Goal: Information Seeking & Learning: Check status

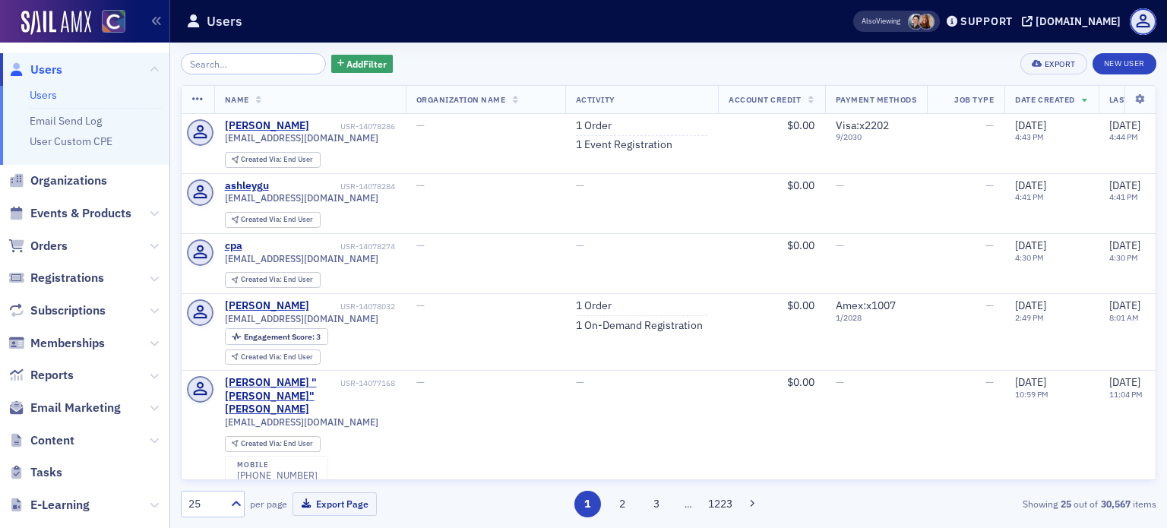
click at [70, 256] on span "Orders" at bounding box center [84, 246] width 169 height 33
click at [55, 252] on span "Orders" at bounding box center [48, 246] width 37 height 17
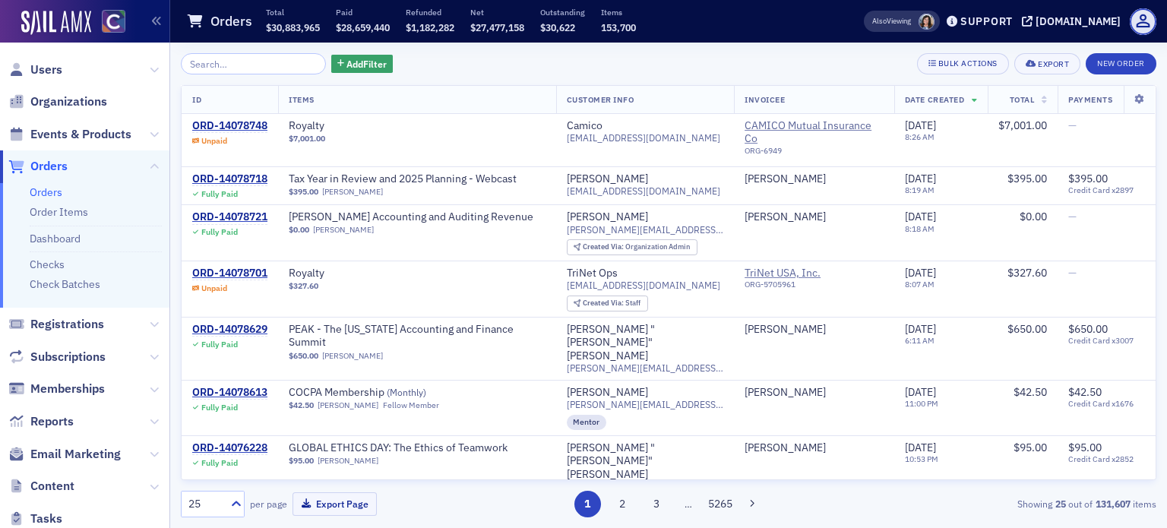
click at [252, 65] on input "search" at bounding box center [253, 63] width 145 height 21
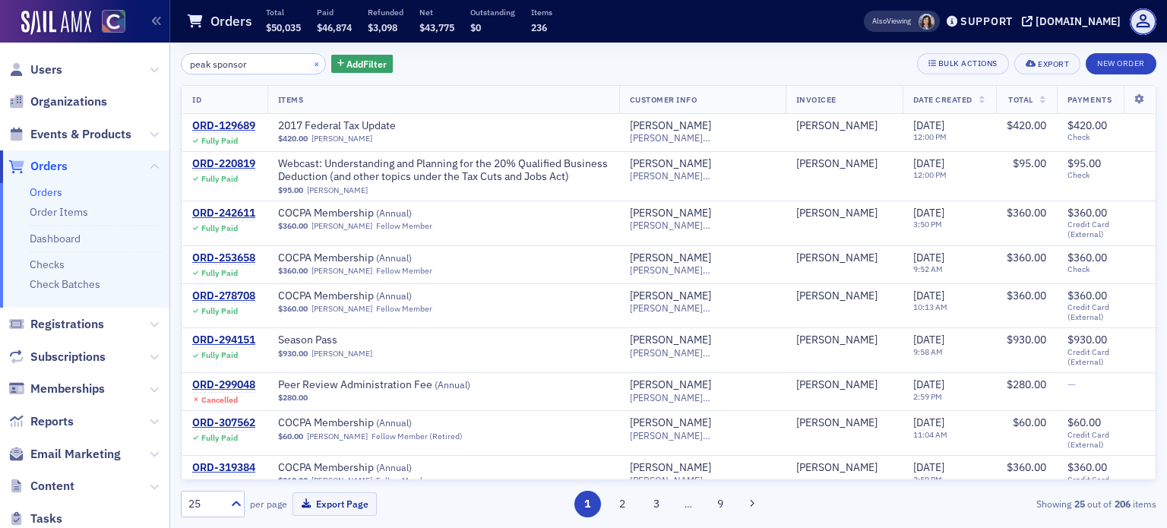
type input "peak sponsor"
click at [310, 63] on button "×" at bounding box center [317, 63] width 14 height 14
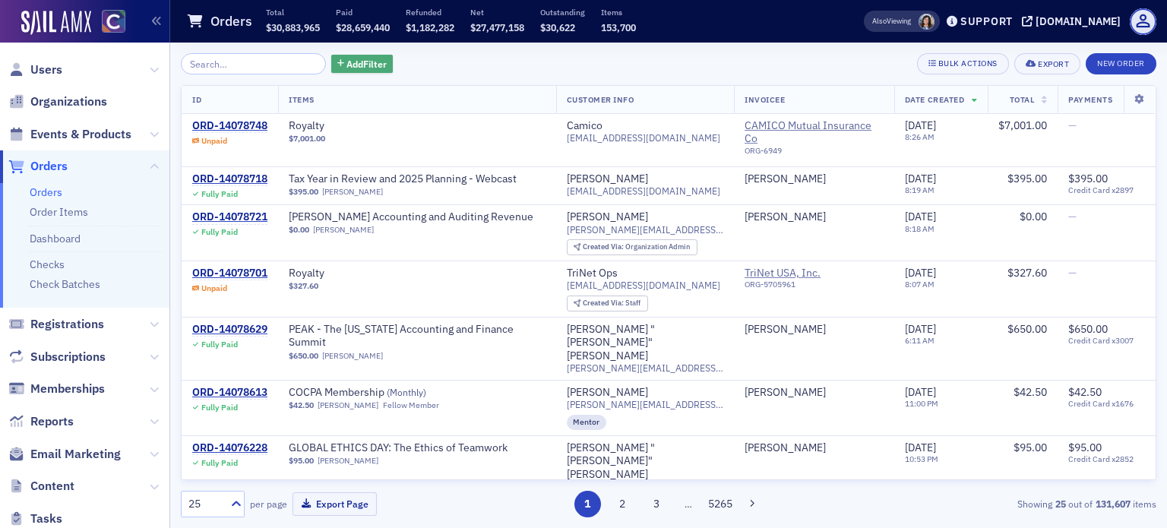
click at [362, 69] on span "Add Filter" at bounding box center [367, 64] width 40 height 14
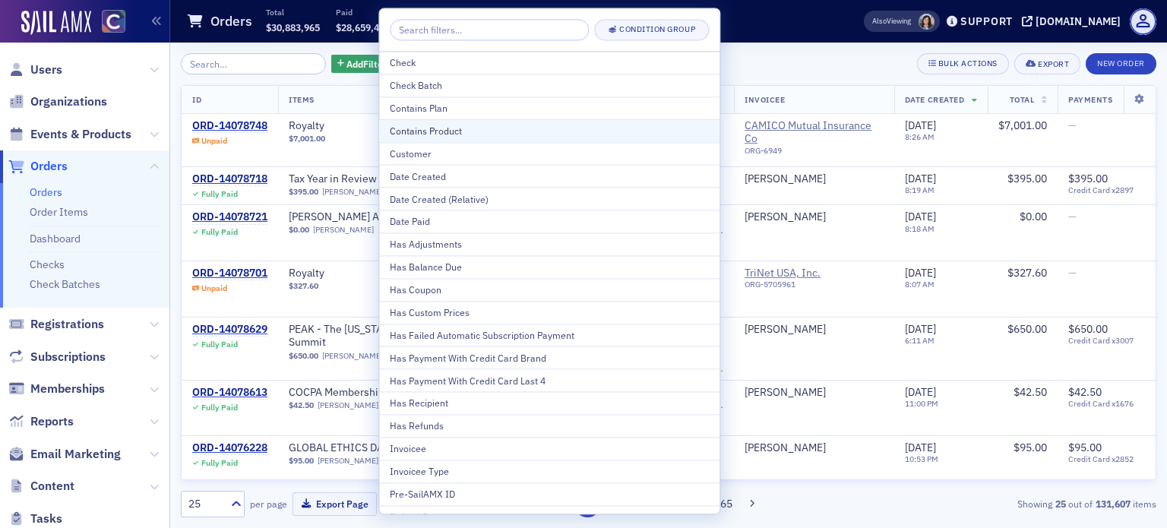
click at [483, 131] on div "Contains Product" at bounding box center [549, 131] width 319 height 14
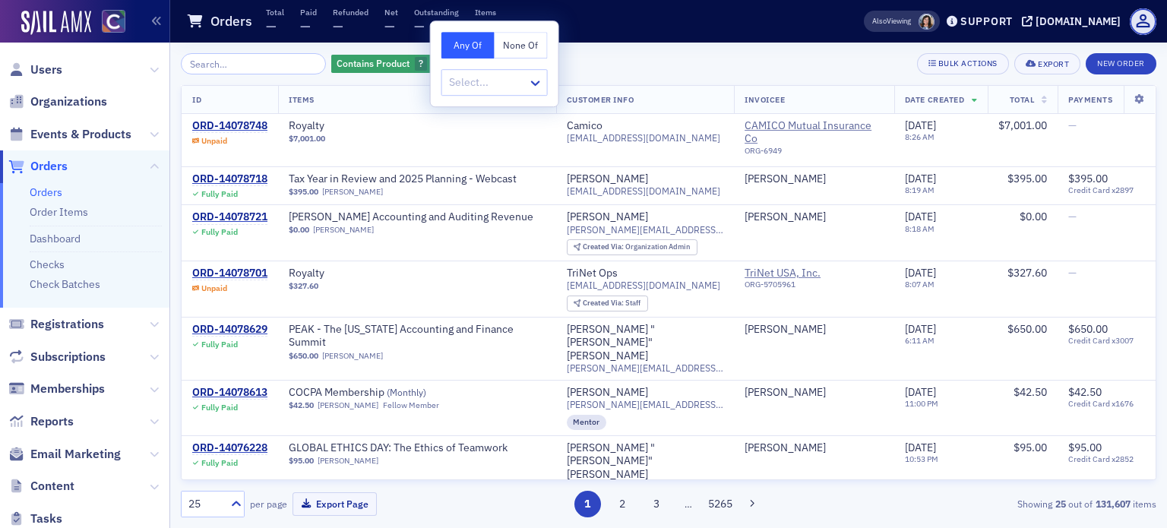
click at [531, 71] on div at bounding box center [537, 82] width 19 height 25
type input "sponsor"
click at [487, 122] on span "Sponsorship [Product]" at bounding box center [504, 116] width 106 height 16
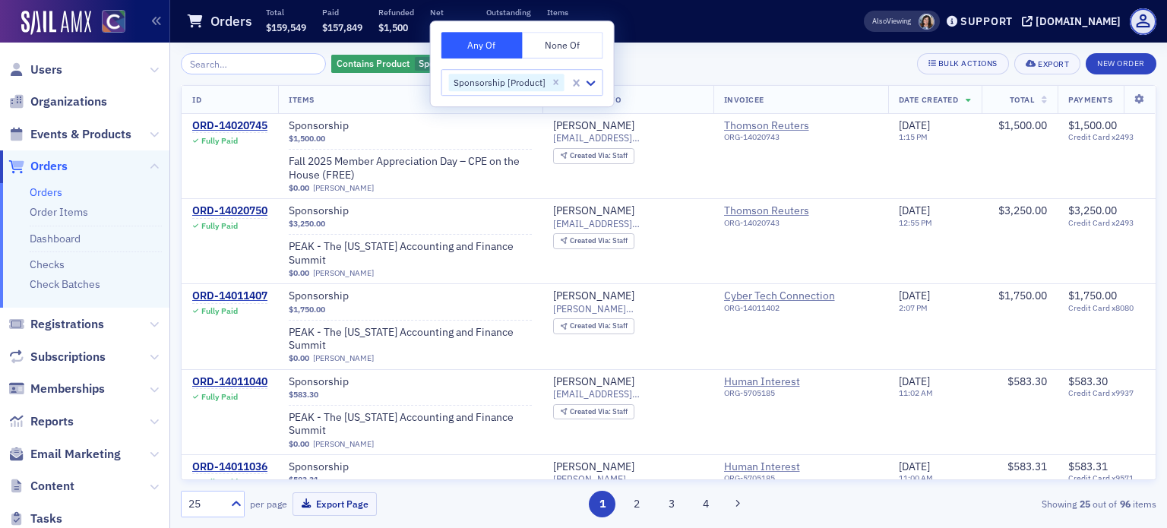
click at [781, 57] on div "Contains Product Sponsorship [Product] Add Filter Bulk Actions Export New Order" at bounding box center [669, 63] width 976 height 21
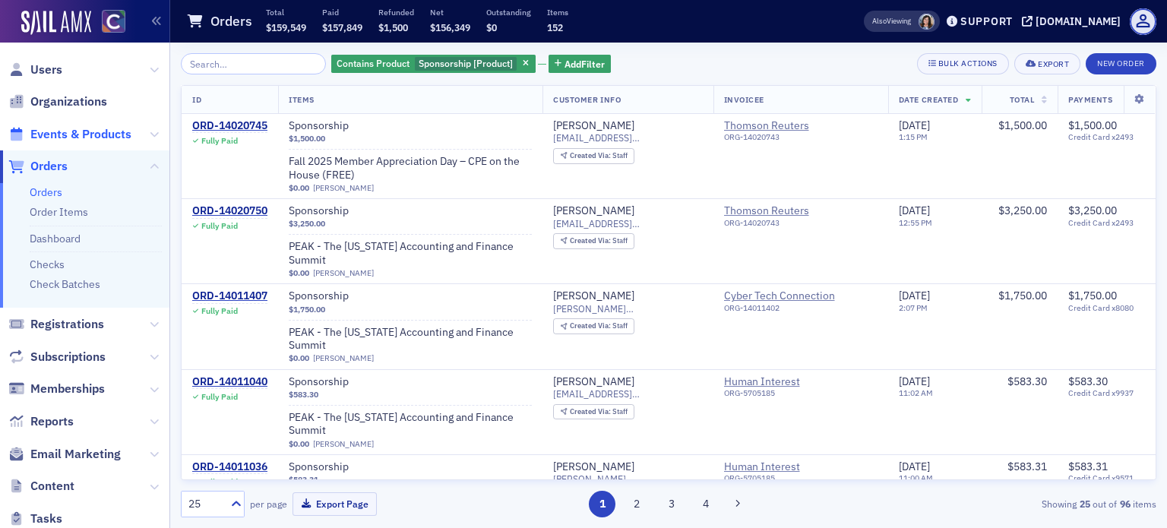
click at [72, 141] on span "Events & Products" at bounding box center [80, 134] width 101 height 17
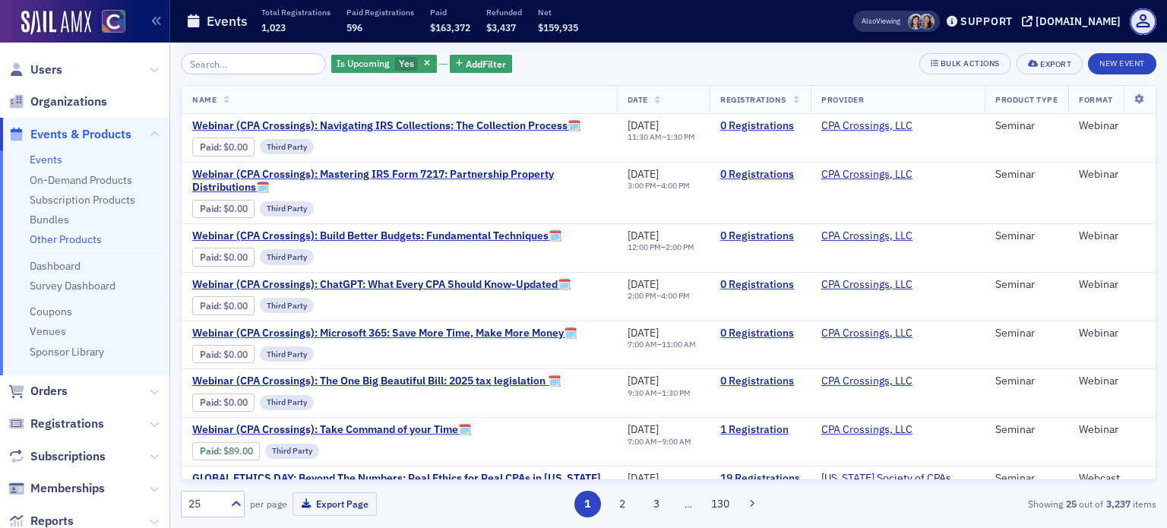
click at [65, 245] on link "Other Products" at bounding box center [66, 240] width 72 height 14
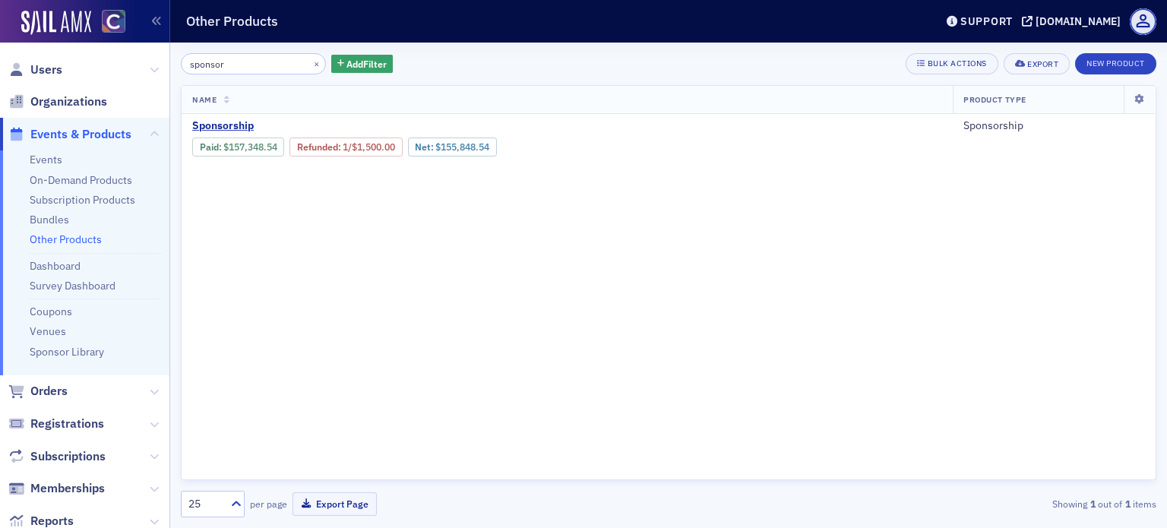
type input "sponsor"
click at [228, 125] on span "Sponsorship" at bounding box center [319, 126] width 255 height 14
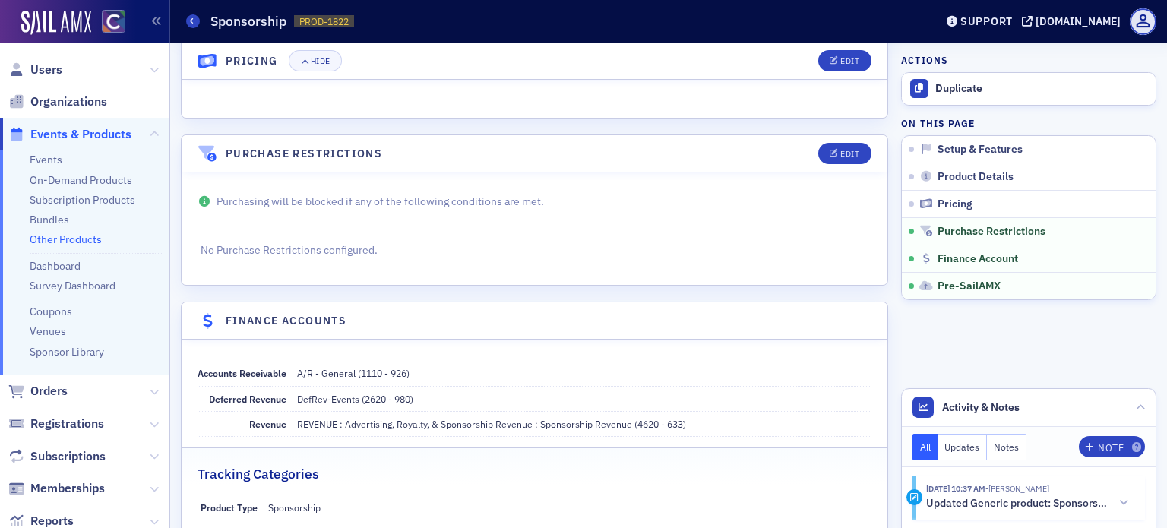
scroll to position [1064, 0]
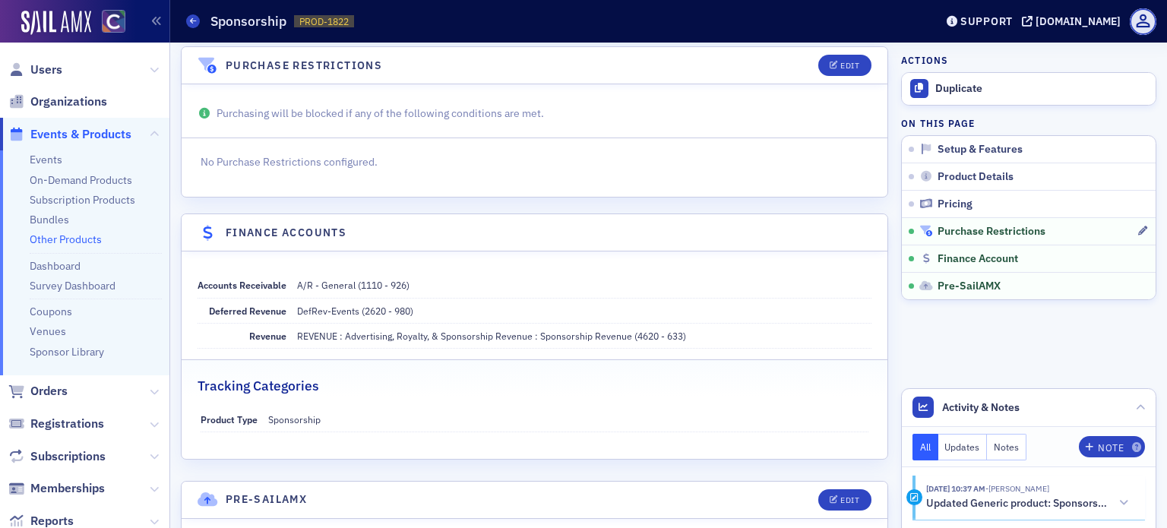
click at [947, 230] on span "Purchase Restrictions" at bounding box center [992, 232] width 108 height 14
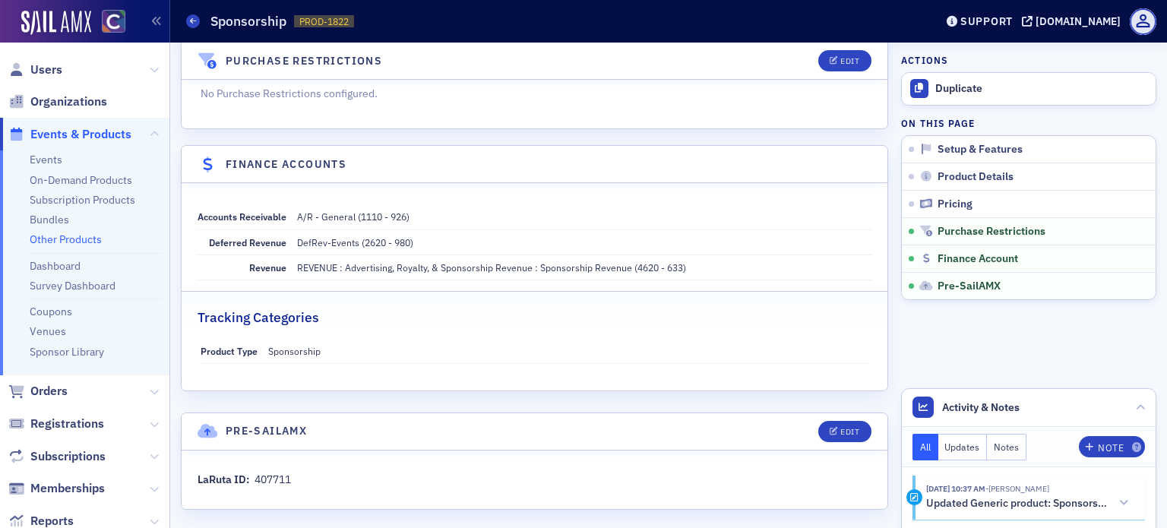
scroll to position [1134, 0]
click at [150, 391] on icon at bounding box center [154, 392] width 9 height 9
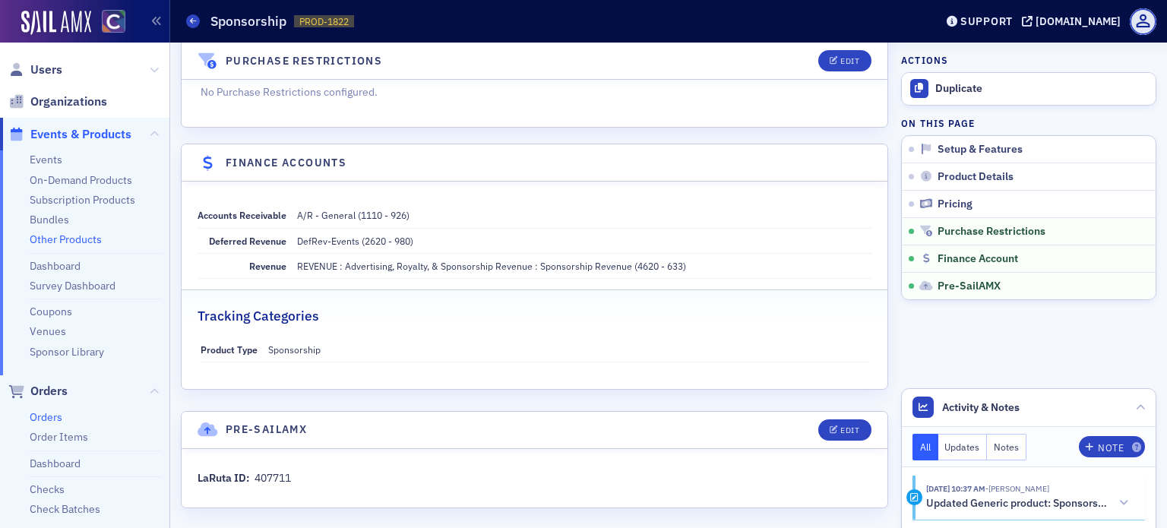
click at [52, 420] on link "Orders" at bounding box center [46, 417] width 33 height 14
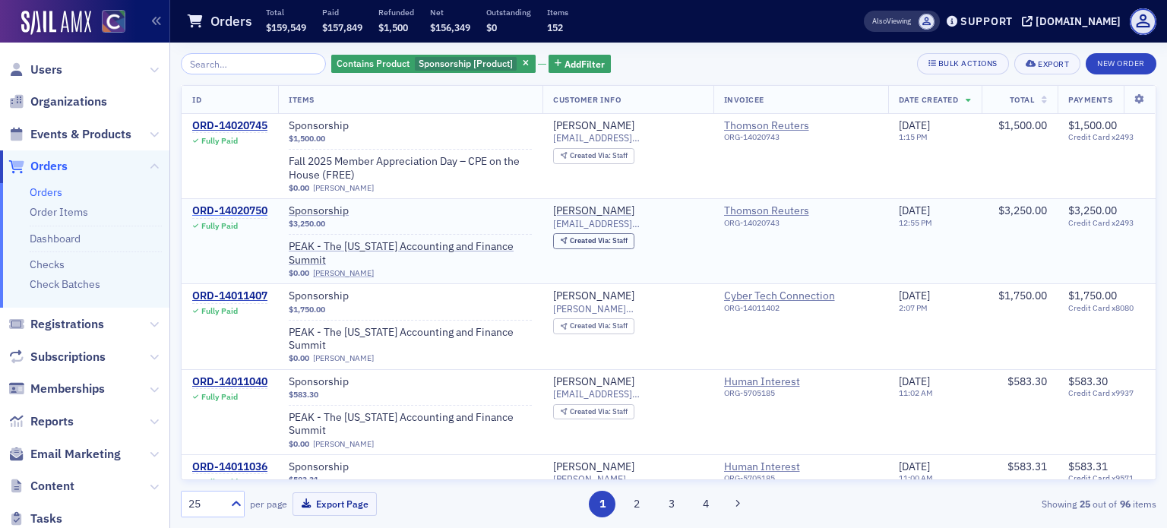
click at [243, 209] on div "ORD-14020750" at bounding box center [229, 211] width 75 height 14
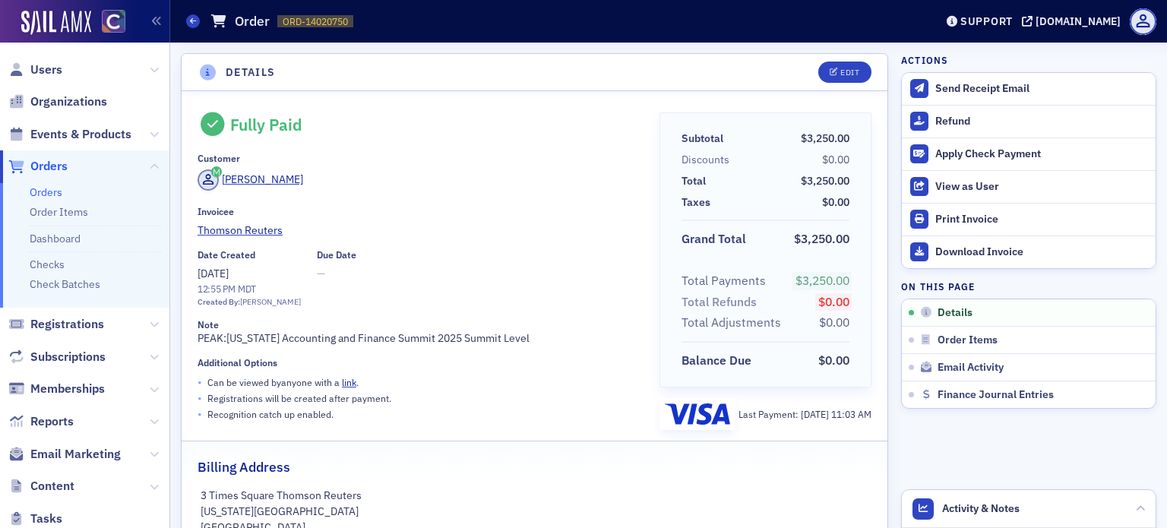
click at [49, 188] on link "Orders" at bounding box center [46, 192] width 33 height 14
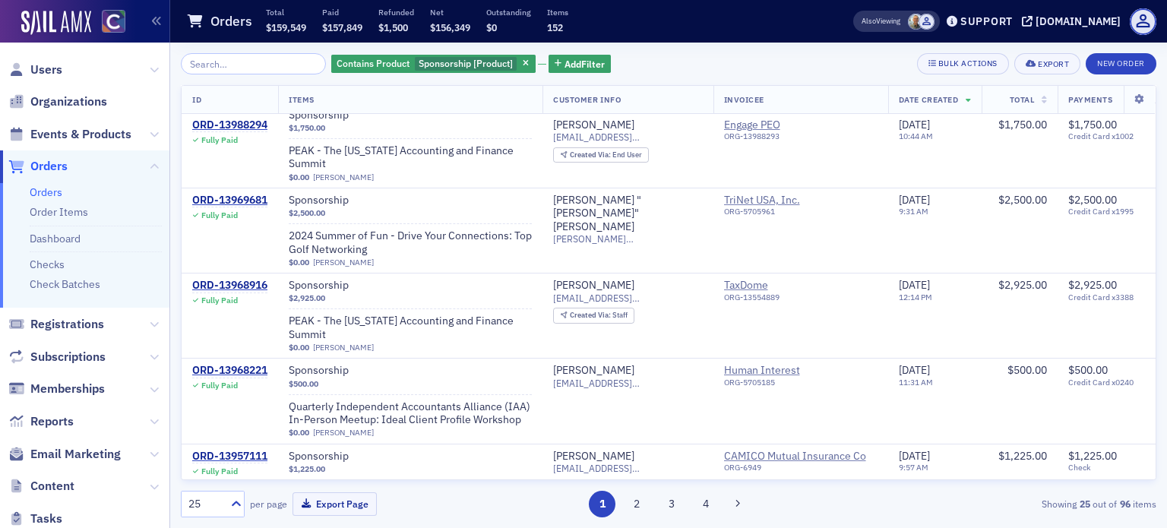
scroll to position [760, 0]
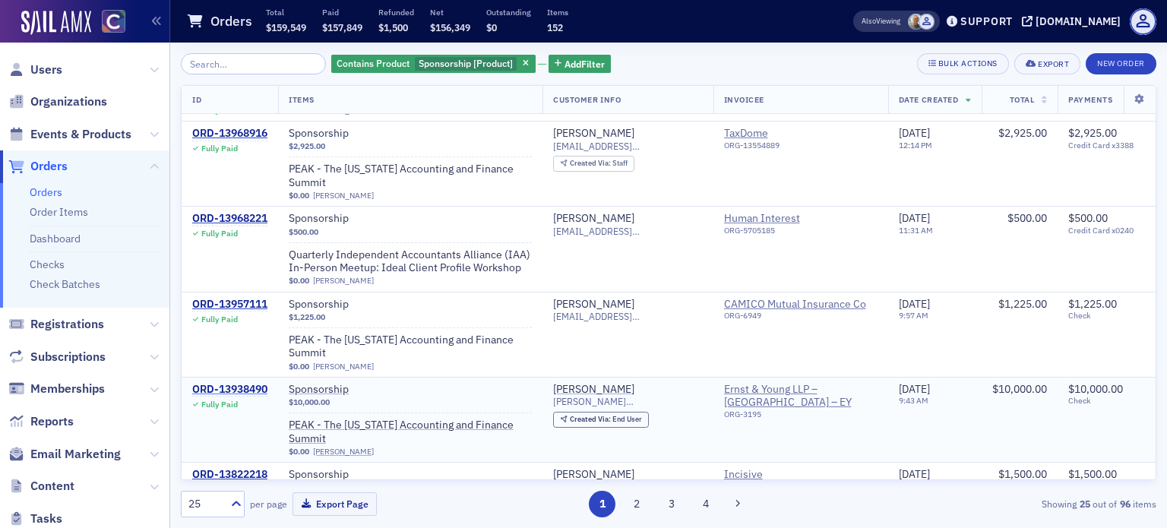
click at [220, 383] on div "ORD-13938490" at bounding box center [229, 390] width 75 height 14
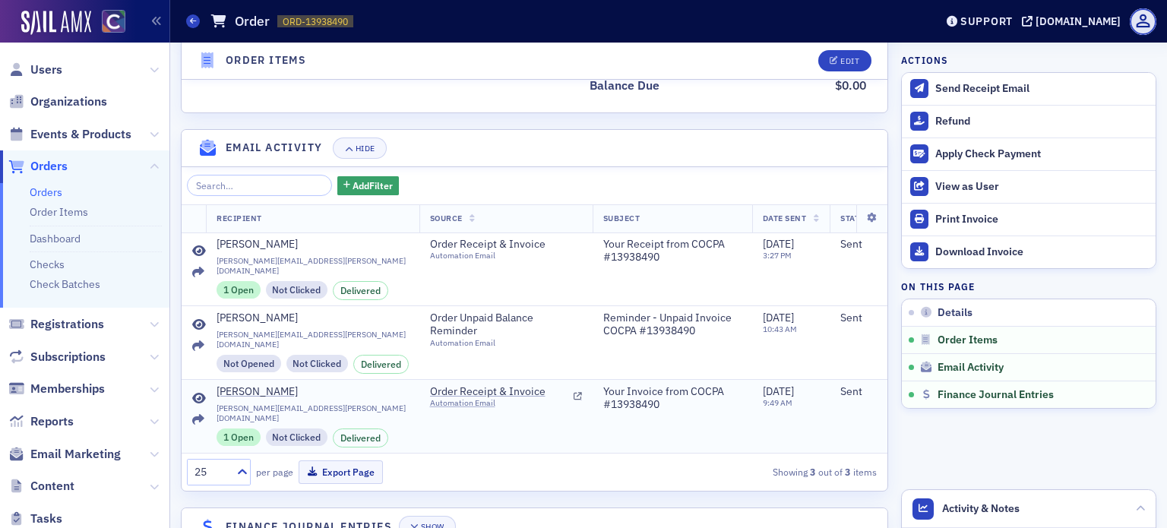
scroll to position [967, 0]
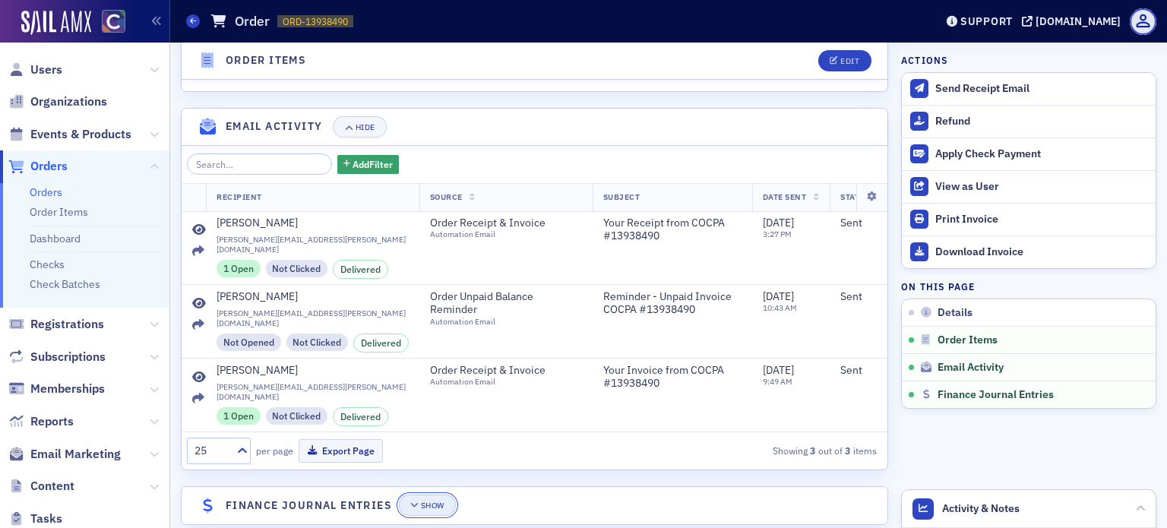
click at [437, 502] on div "Show" at bounding box center [433, 506] width 24 height 8
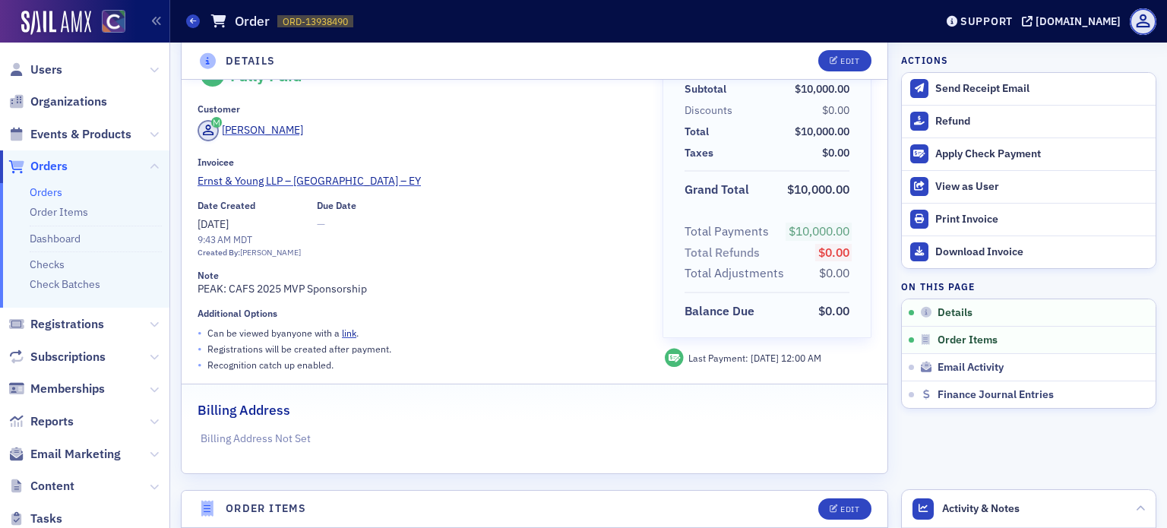
scroll to position [0, 0]
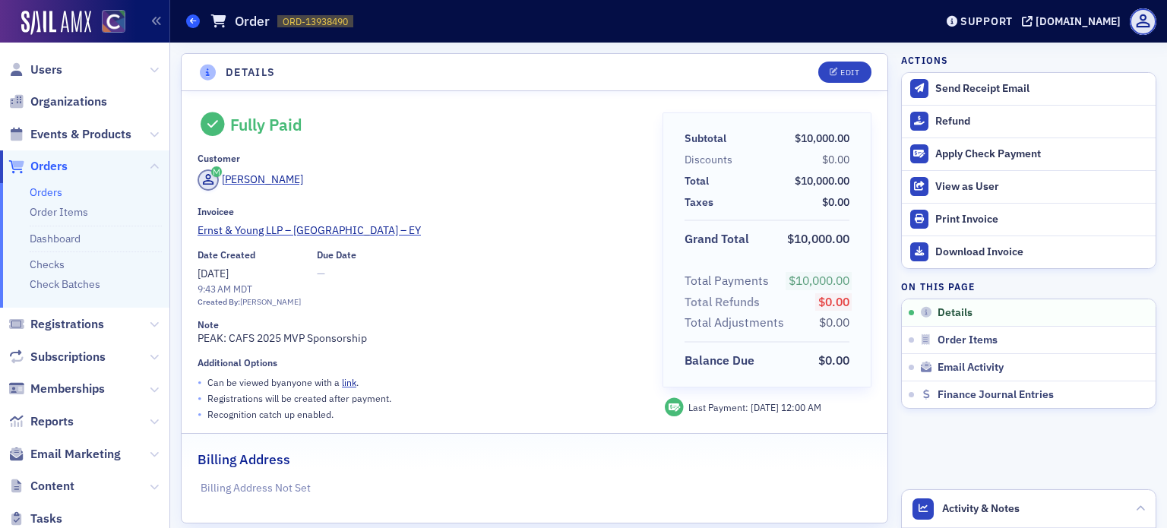
click at [197, 21] on span at bounding box center [193, 21] width 14 height 14
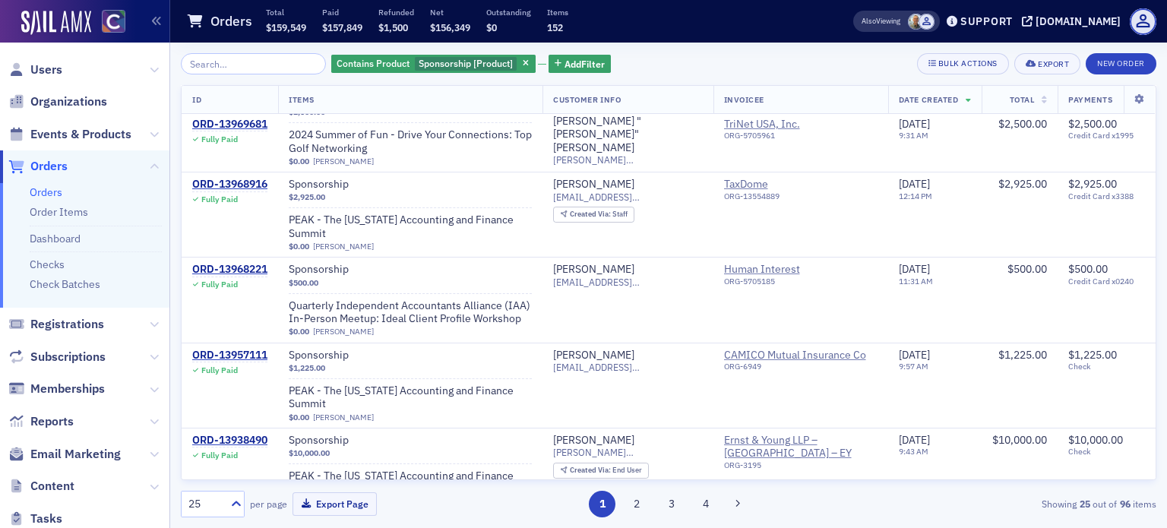
scroll to position [836, 0]
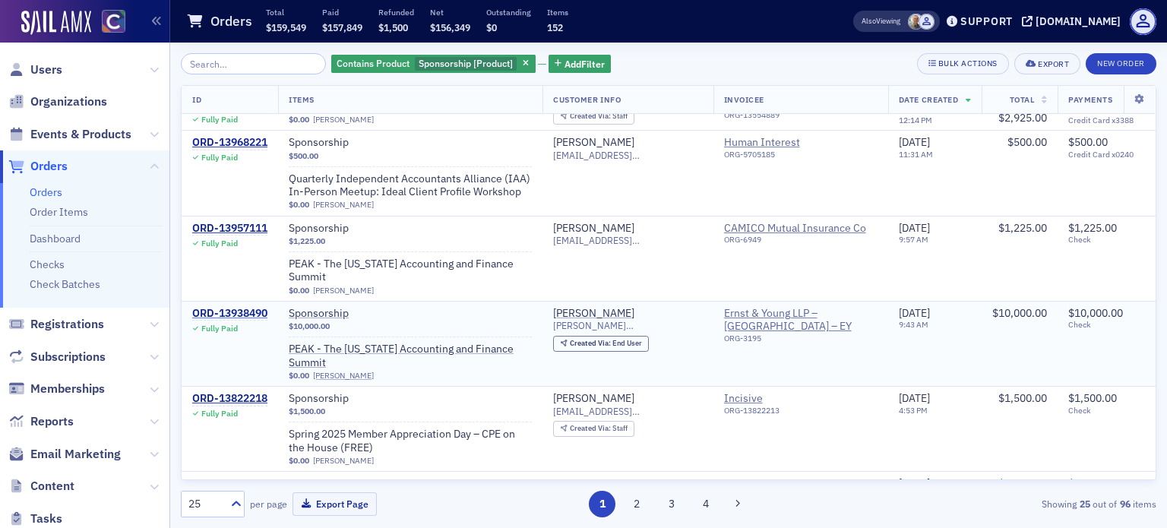
click at [258, 307] on div "ORD-13938490" at bounding box center [229, 314] width 75 height 14
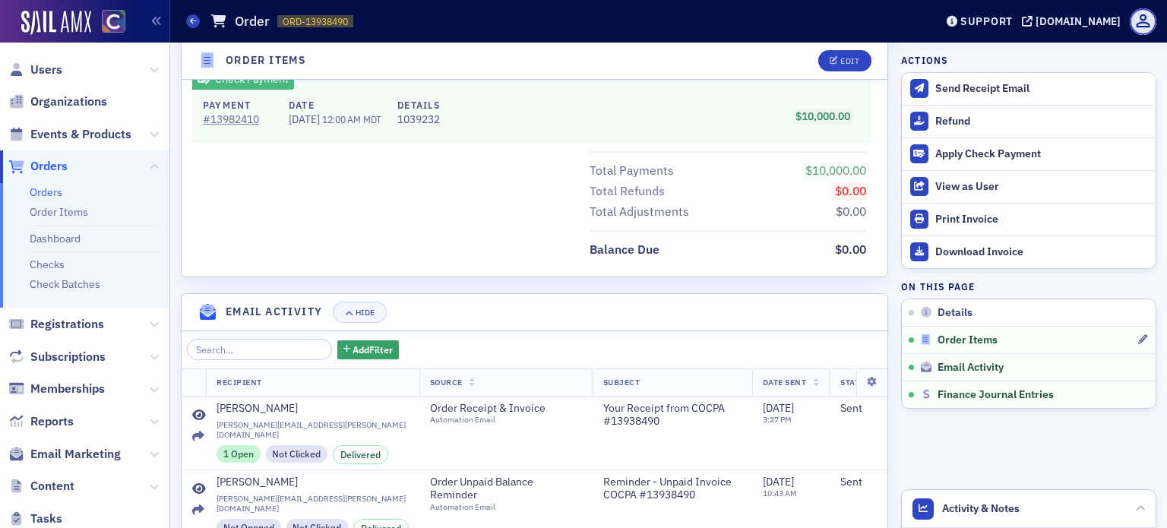
scroll to position [967, 0]
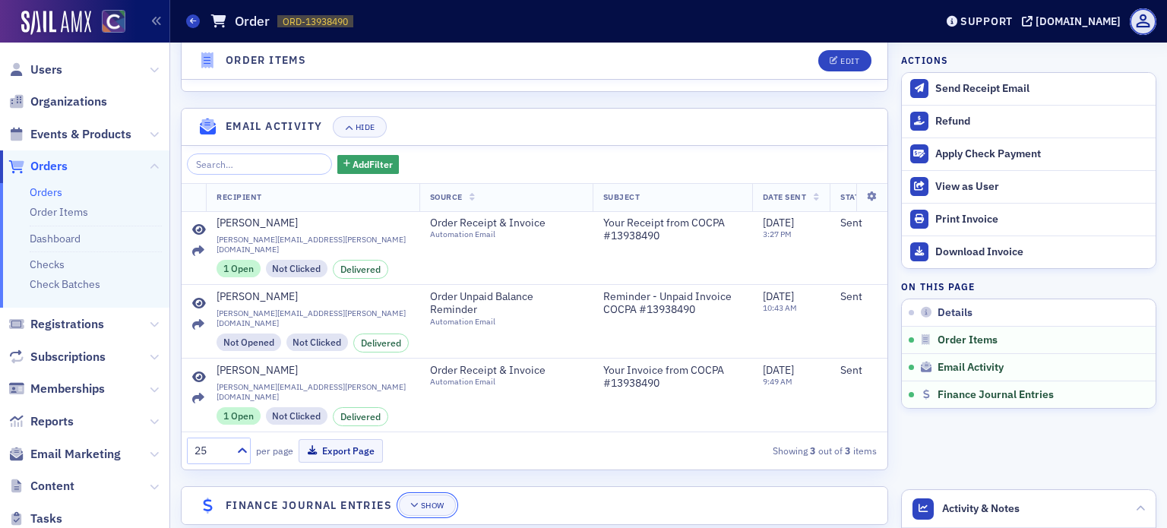
drag, startPoint x: 436, startPoint y: 486, endPoint x: 445, endPoint y: 464, distance: 23.2
click at [436, 502] on div "Show" at bounding box center [433, 506] width 24 height 8
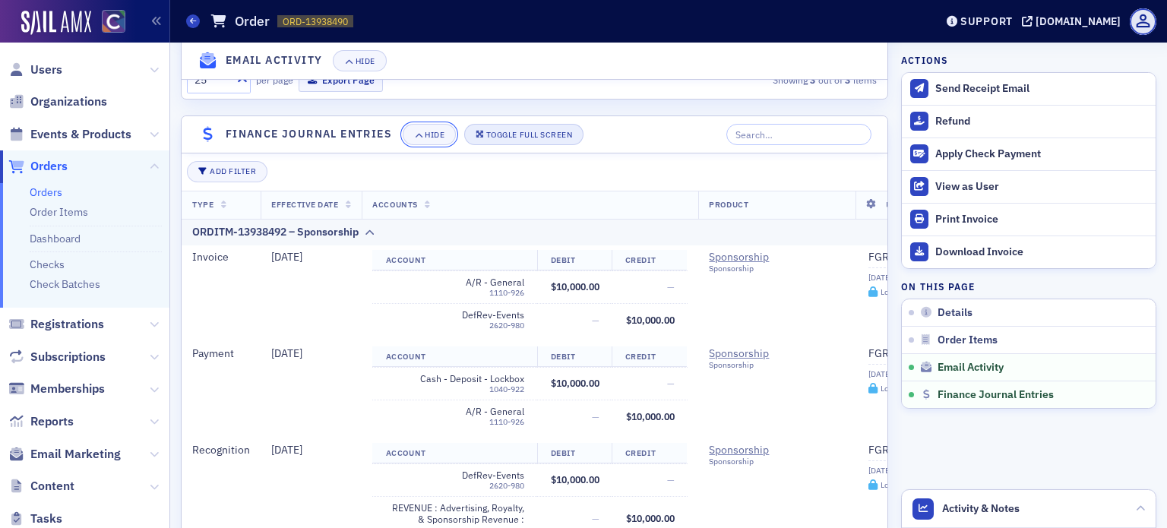
scroll to position [1407, 0]
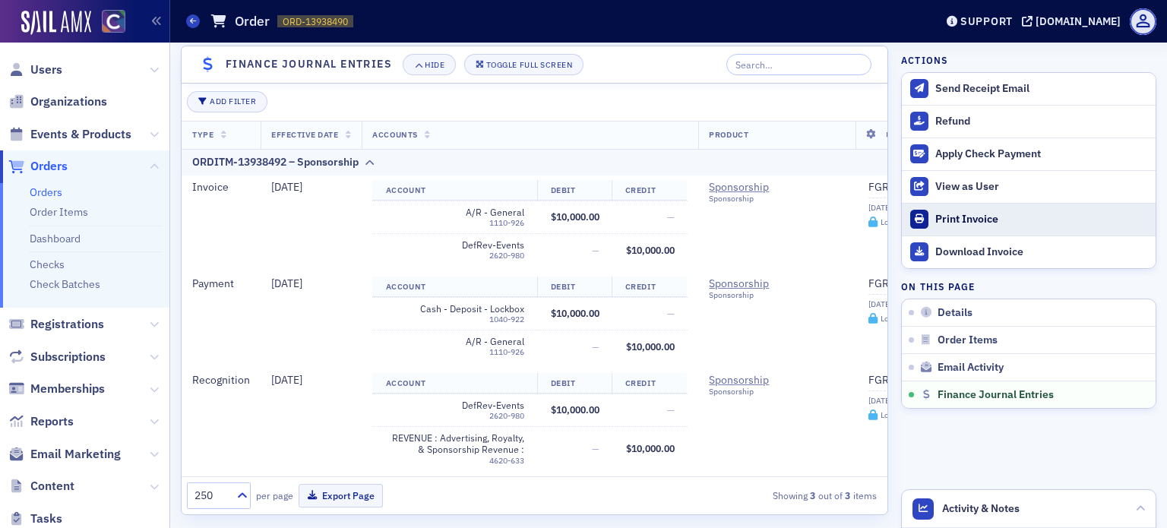
click at [936, 222] on div "Print Invoice" at bounding box center [1042, 220] width 213 height 14
click at [49, 189] on link "Orders" at bounding box center [46, 192] width 33 height 14
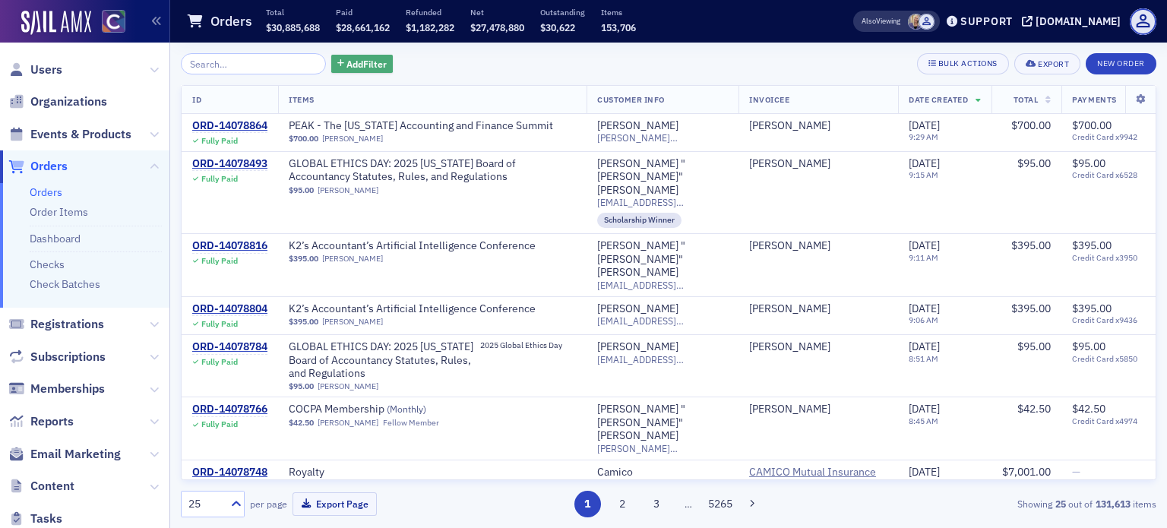
click at [356, 68] on span "Add Filter" at bounding box center [367, 64] width 40 height 14
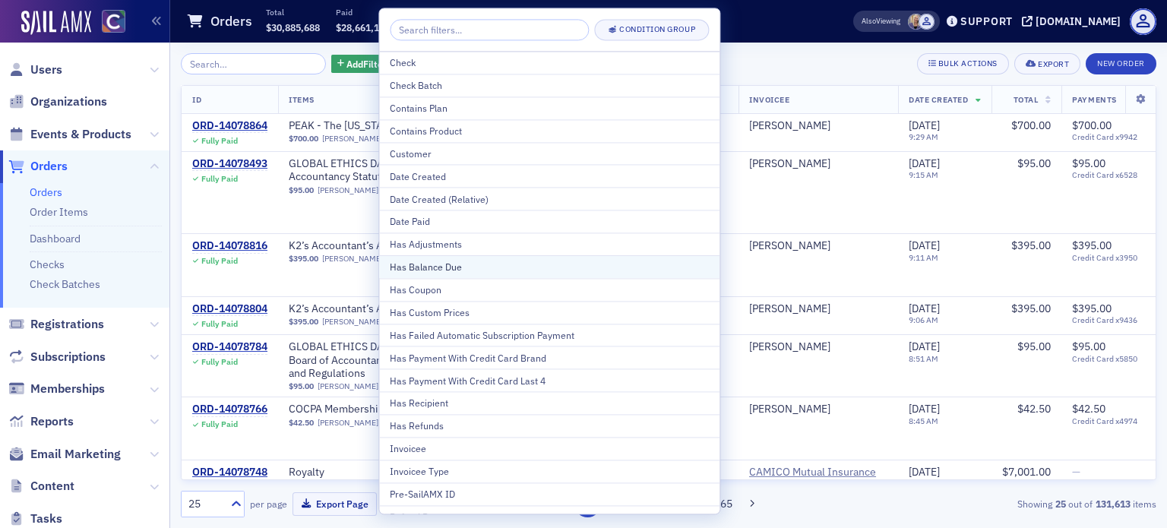
click at [465, 261] on div "Has Balance Due" at bounding box center [549, 268] width 319 height 14
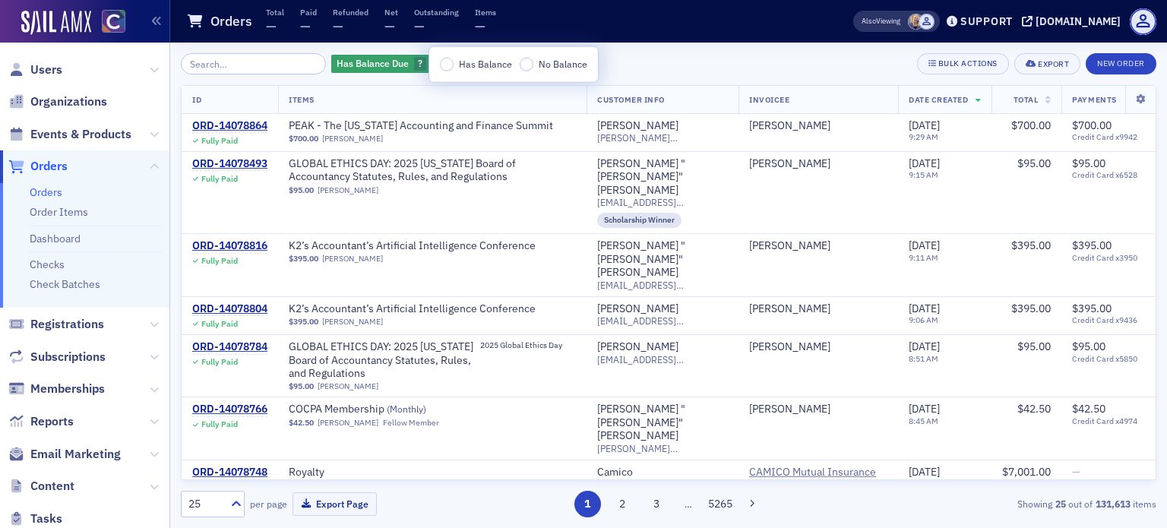
click at [465, 63] on span "Has Balance" at bounding box center [485, 64] width 53 height 12
click at [454, 63] on input "Has Balance" at bounding box center [447, 65] width 14 height 14
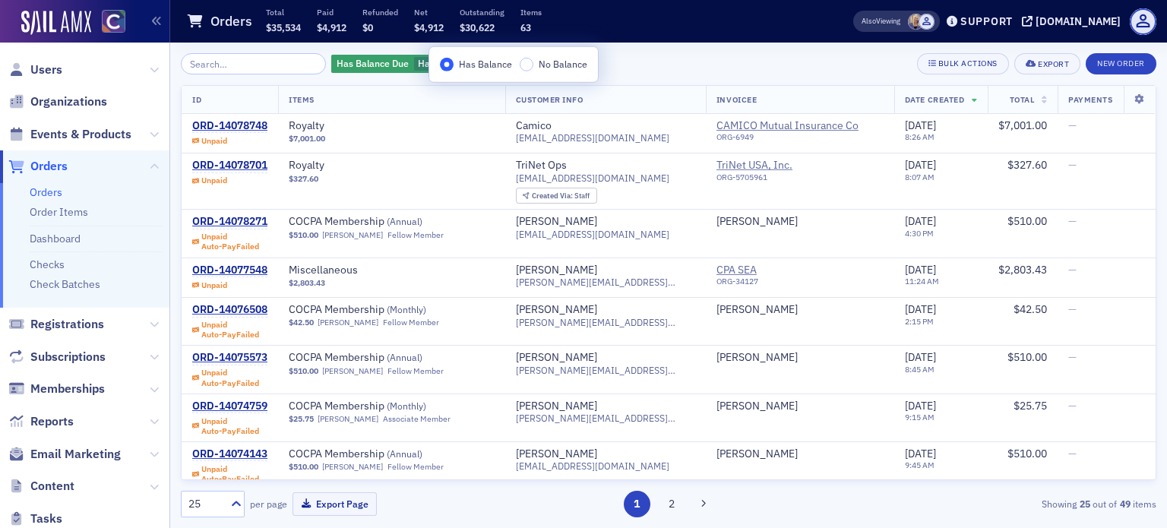
click at [947, 100] on span "Date Created" at bounding box center [934, 99] width 59 height 11
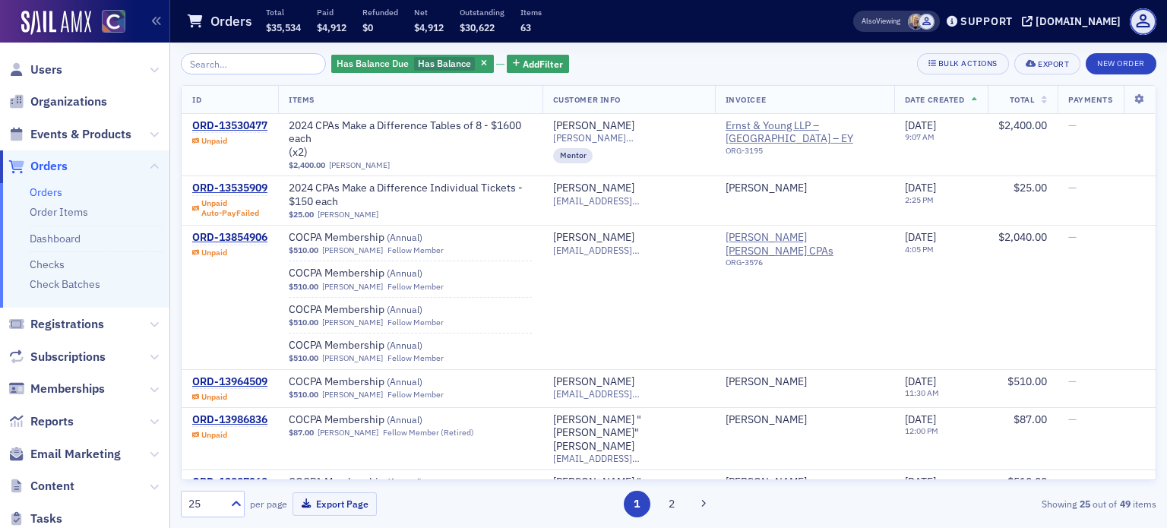
click at [748, 100] on span "Invoicee" at bounding box center [746, 99] width 40 height 11
click at [276, 62] on input "search" at bounding box center [253, 63] width 145 height 21
click at [544, 69] on span "Add Filter" at bounding box center [543, 64] width 40 height 14
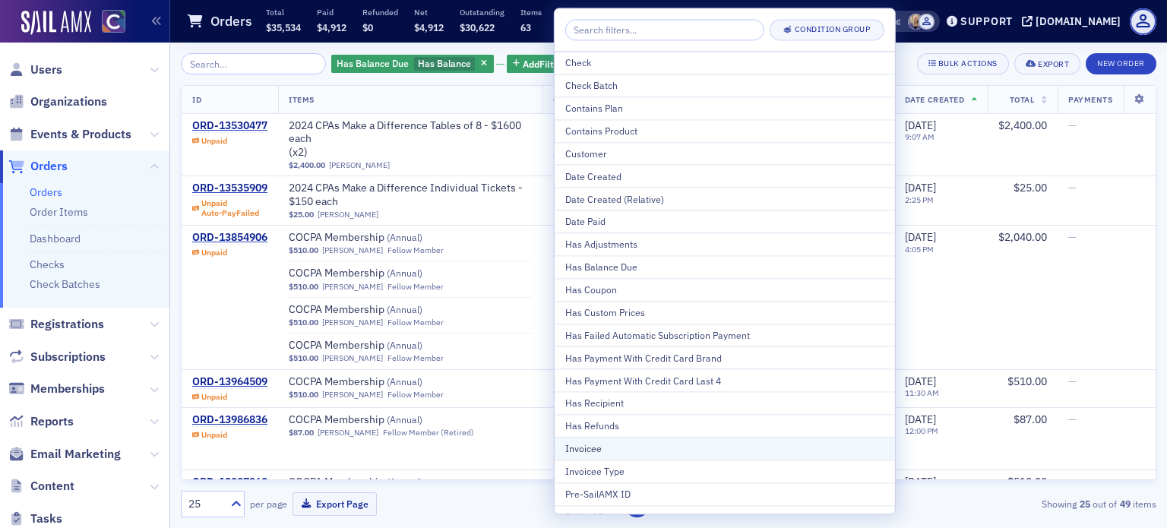
click at [663, 453] on button "Invoicee" at bounding box center [725, 448] width 340 height 23
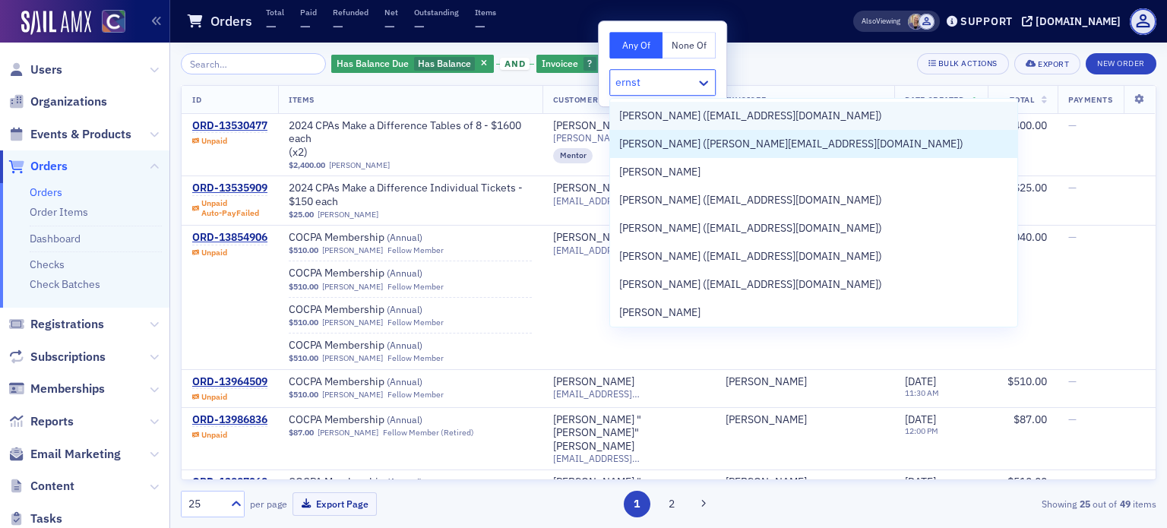
type input "ernst"
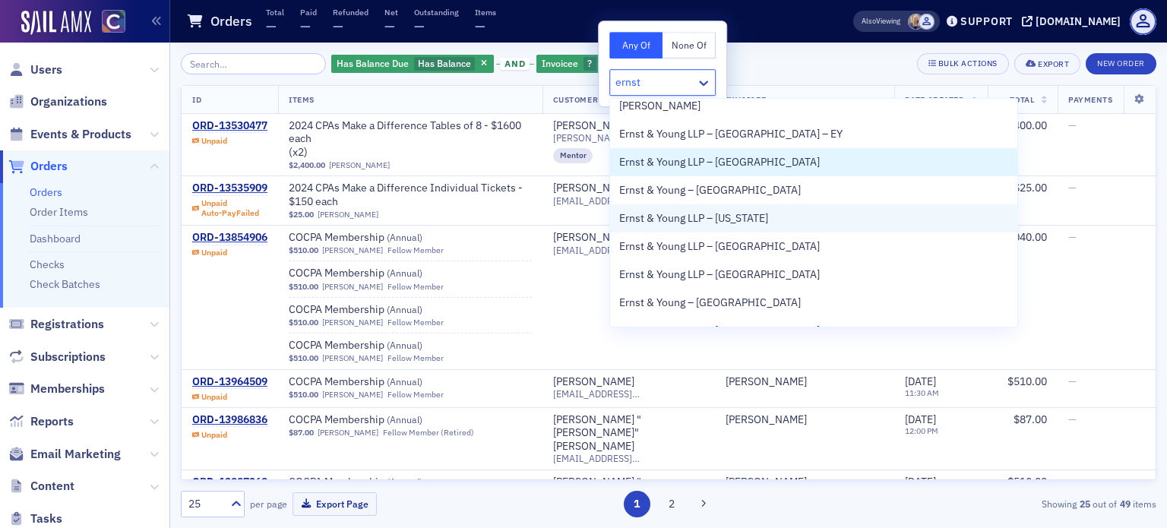
scroll to position [228, 0]
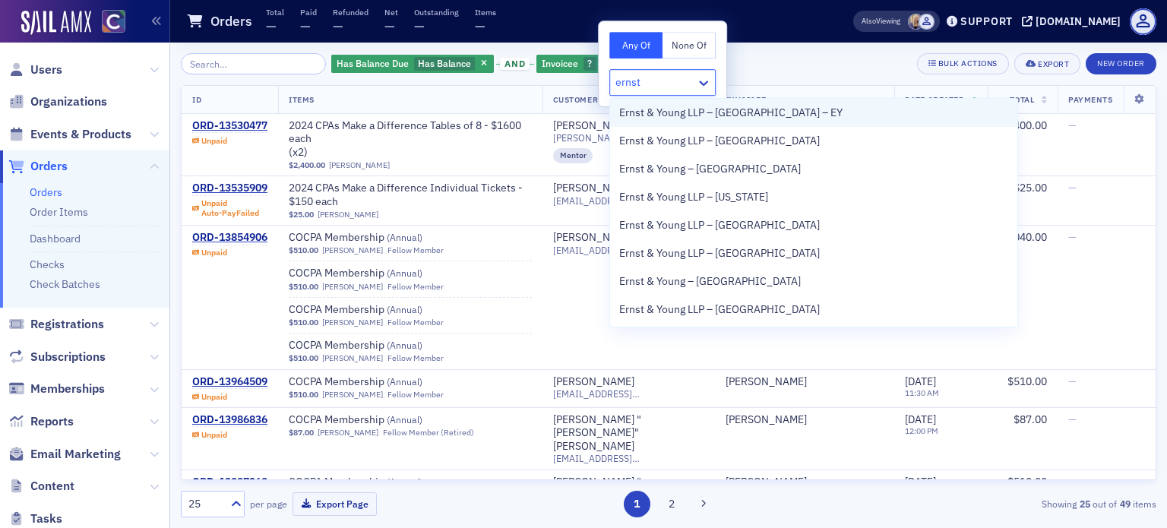
click at [693, 107] on span "Ernst & Young LLP – [GEOGRAPHIC_DATA] – EY" at bounding box center [730, 113] width 223 height 16
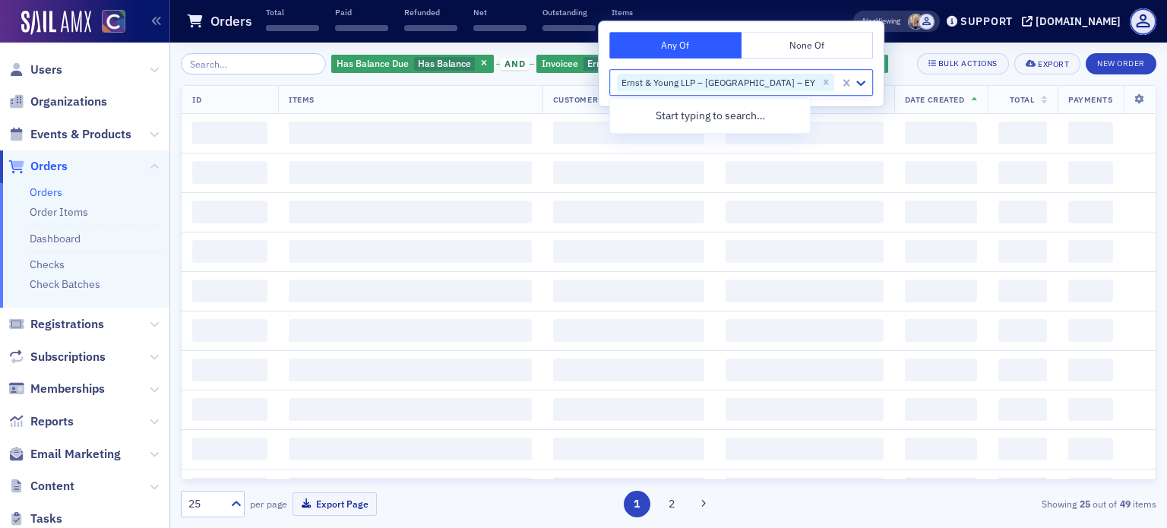
scroll to position [0, 0]
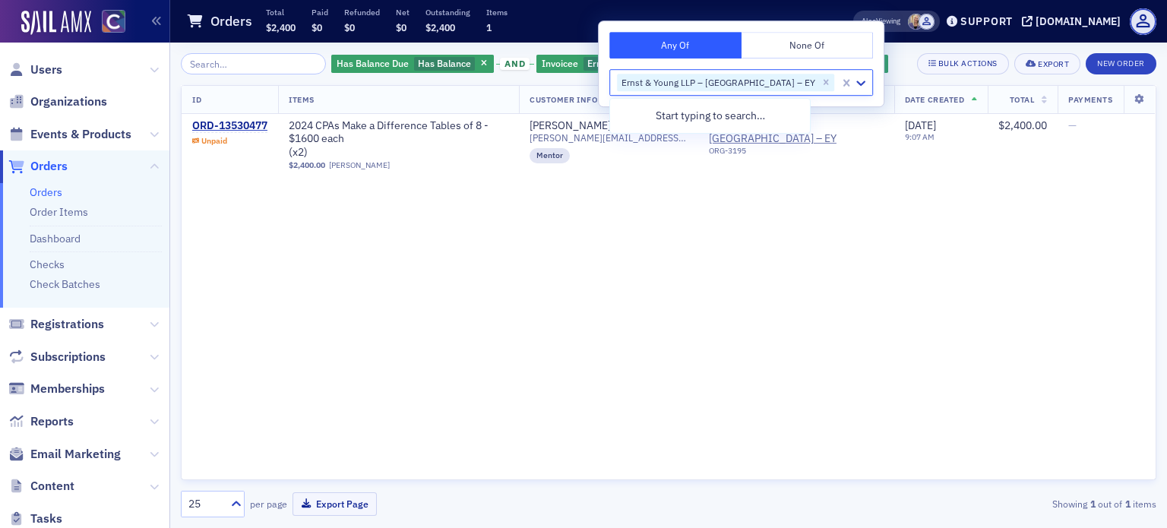
click at [566, 270] on div "ID Items Customer Info Invoicee Date Created Total Payments ORD-13530477 Unpaid…" at bounding box center [669, 282] width 976 height 395
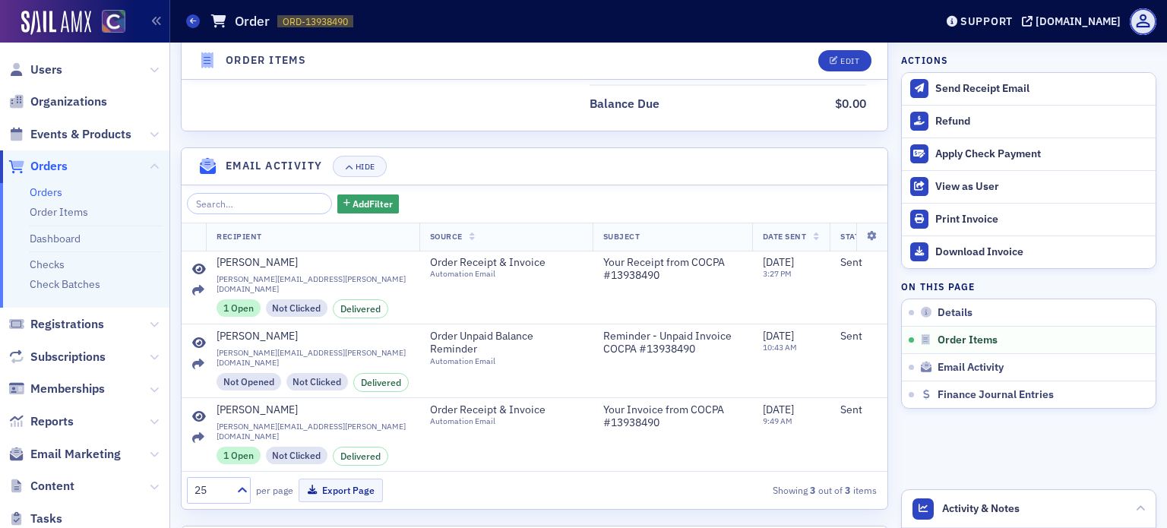
scroll to position [967, 0]
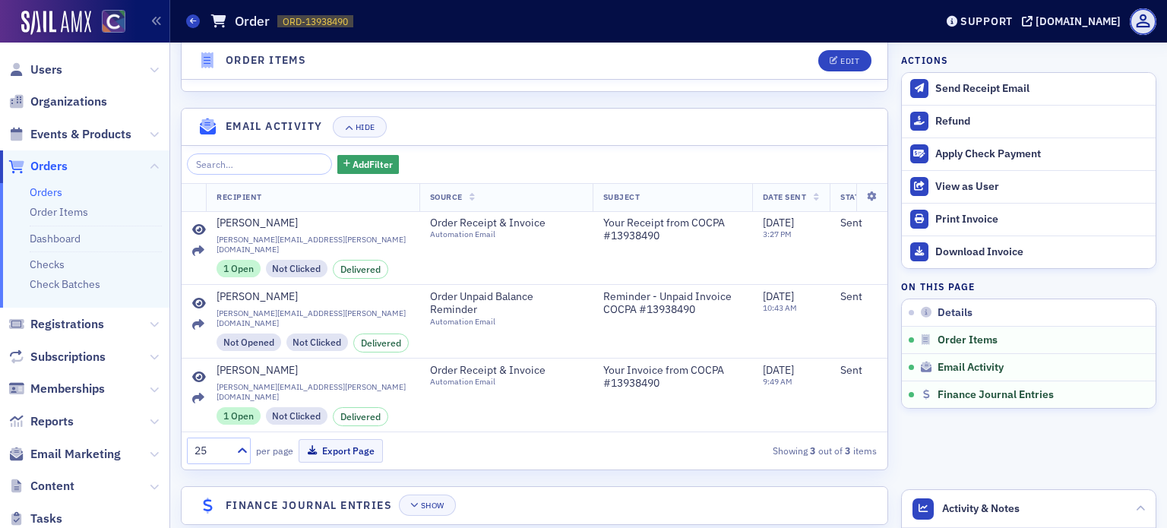
click at [451, 495] on div "Show" at bounding box center [429, 505] width 53 height 21
click at [447, 495] on button "Show" at bounding box center [427, 505] width 57 height 21
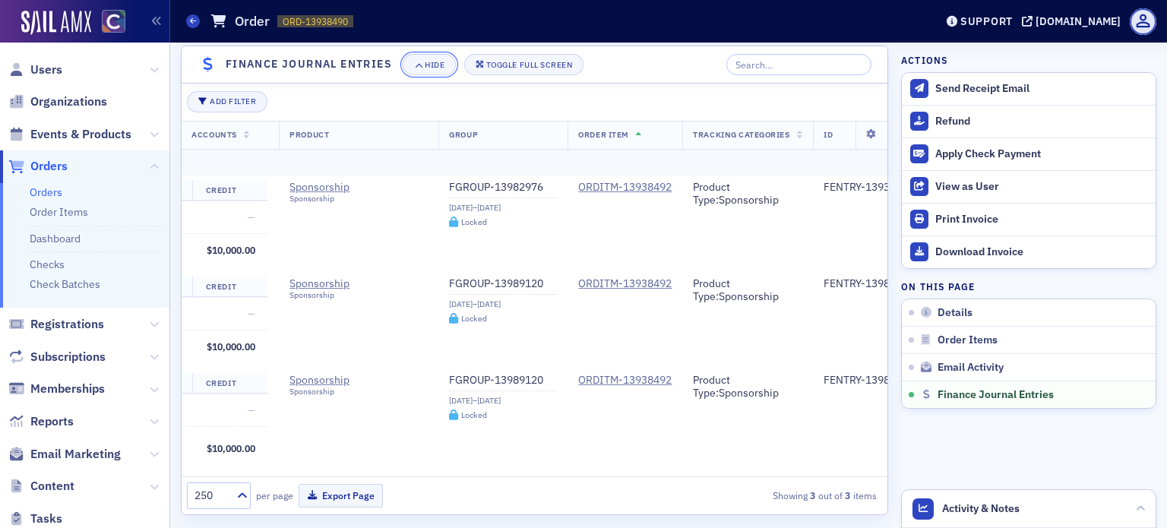
scroll to position [0, 0]
